Goal: Go to known website: Go to known website

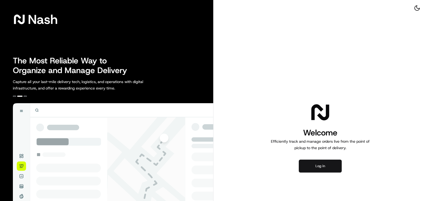
click at [325, 166] on button "Log in" at bounding box center [320, 165] width 43 height 13
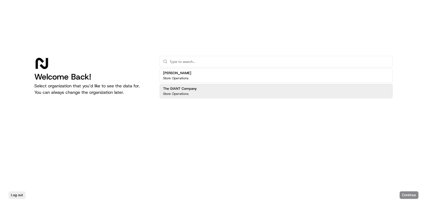
click at [197, 91] on div "The GIANT Company Store Operations" at bounding box center [276, 91] width 233 height 14
click at [411, 194] on button "Continue" at bounding box center [409, 195] width 19 height 8
